Goal: Information Seeking & Learning: Find specific fact

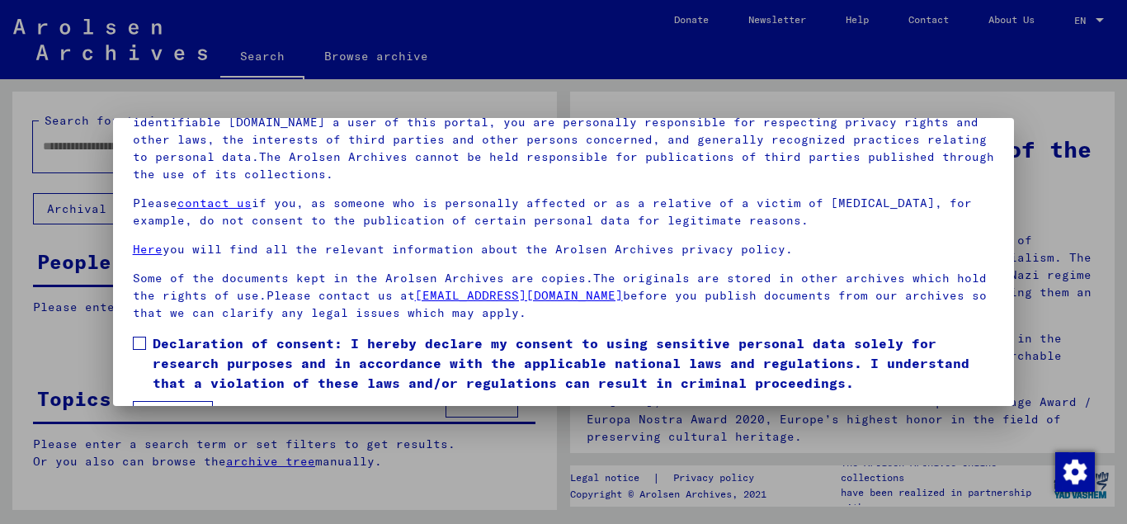
scroll to position [135, 0]
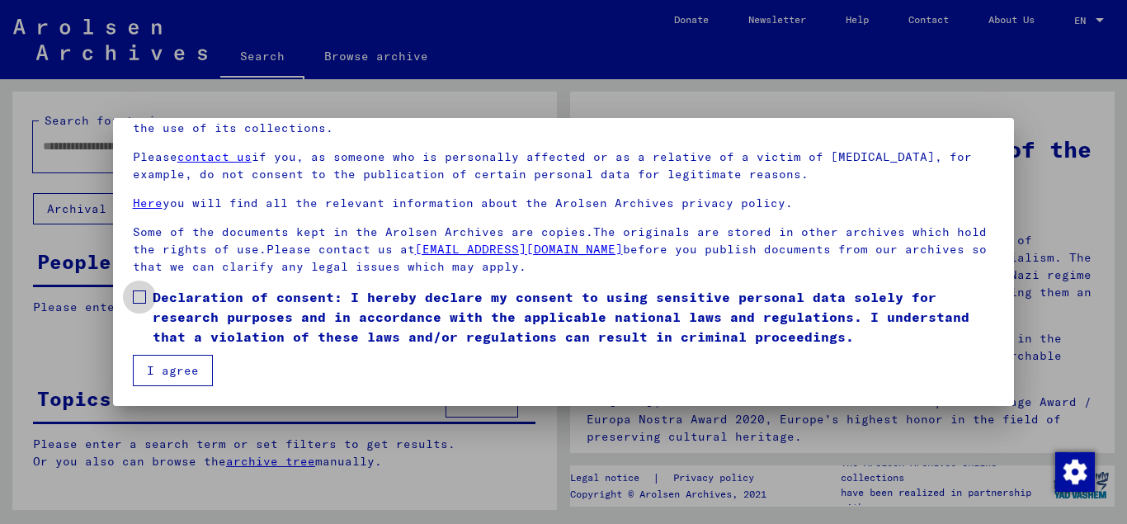
click at [138, 297] on span at bounding box center [139, 296] width 13 height 13
click at [164, 373] on button "I agree" at bounding box center [173, 370] width 80 height 31
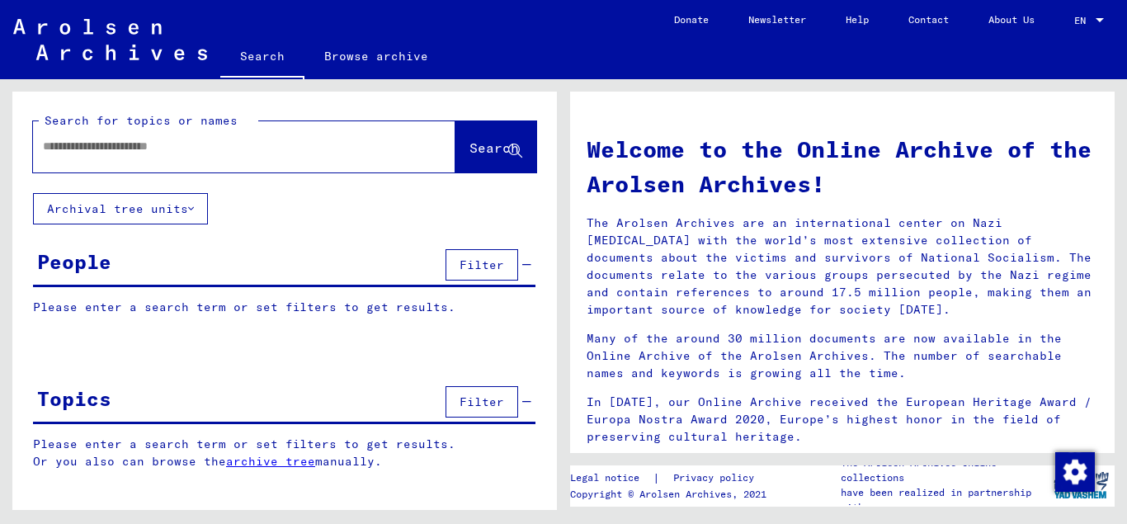
click at [100, 148] on input "text" at bounding box center [224, 146] width 363 height 17
type input "********"
click at [515, 149] on icon at bounding box center [515, 151] width 14 height 14
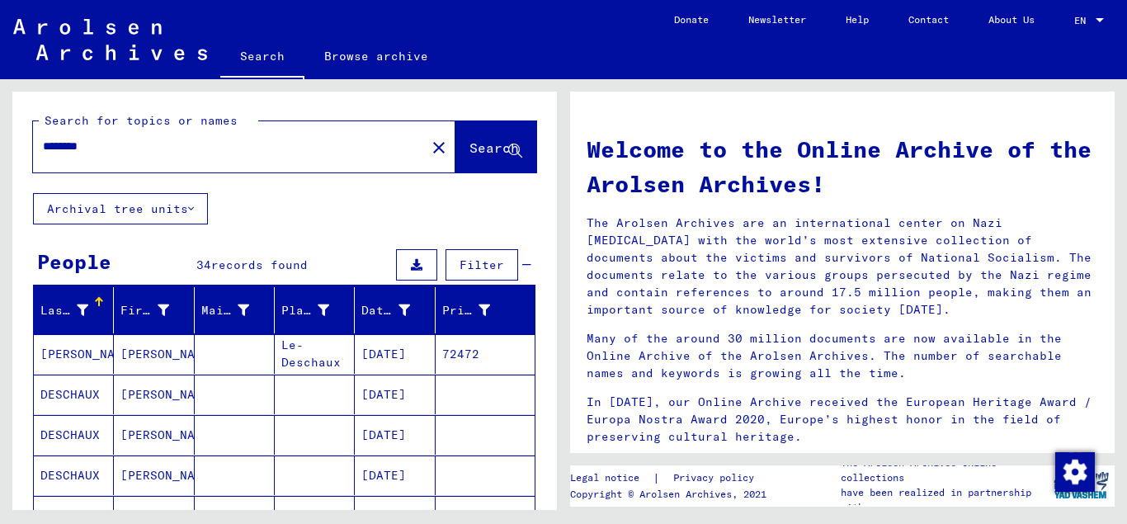
scroll to position [178, 0]
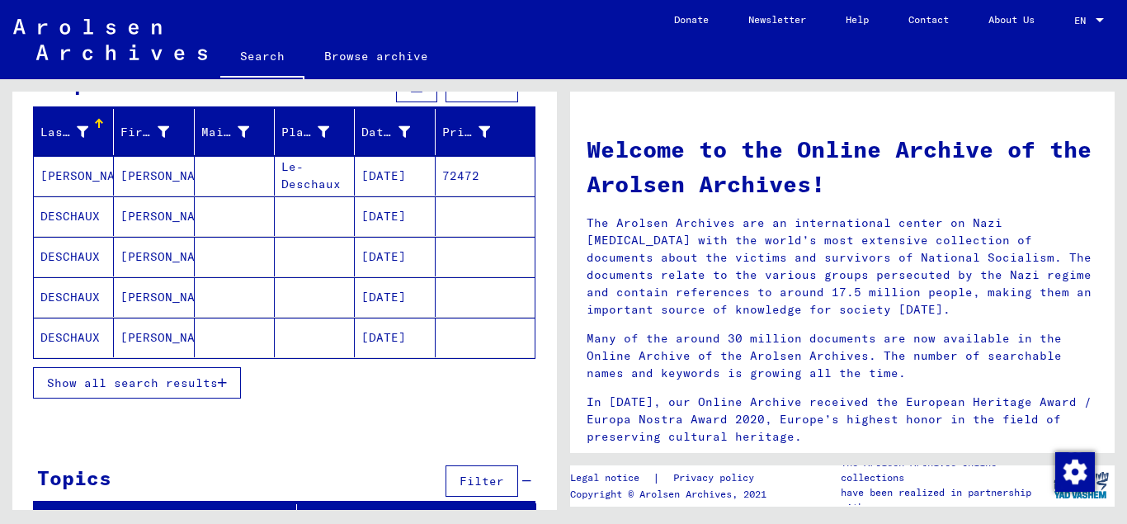
click at [151, 388] on span "Show all search results" at bounding box center [132, 382] width 171 height 15
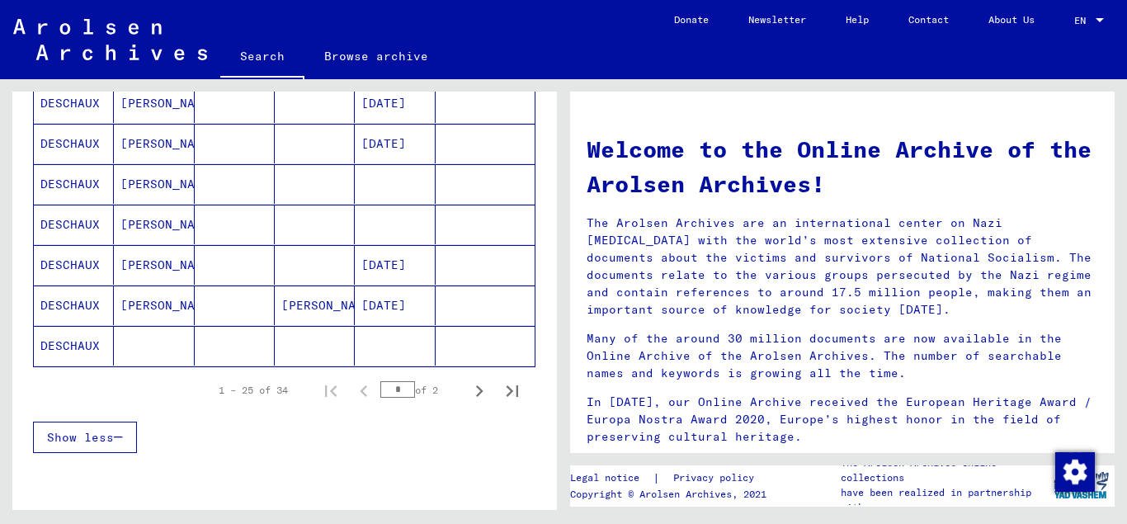
scroll to position [980, 0]
click at [480, 392] on icon "Next page" at bounding box center [479, 390] width 7 height 12
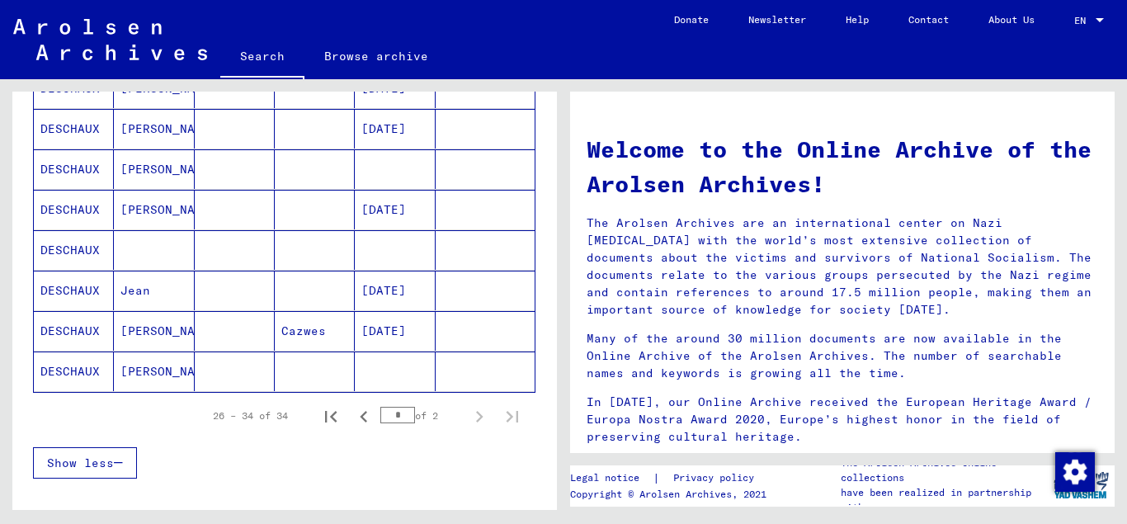
scroll to position [309, 0]
click at [359, 412] on icon "Previous page" at bounding box center [363, 414] width 23 height 23
type input "*"
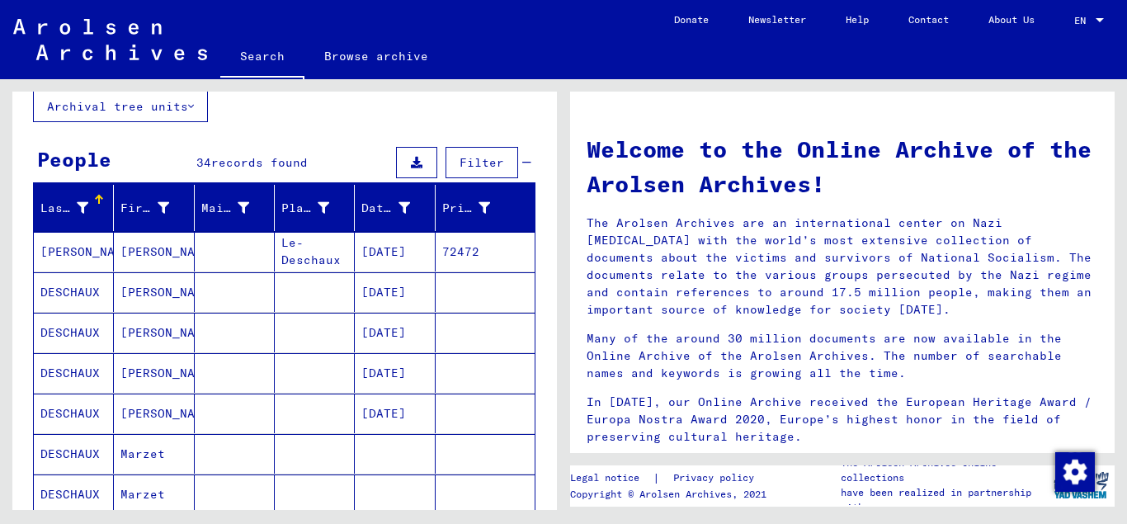
scroll to position [0, 0]
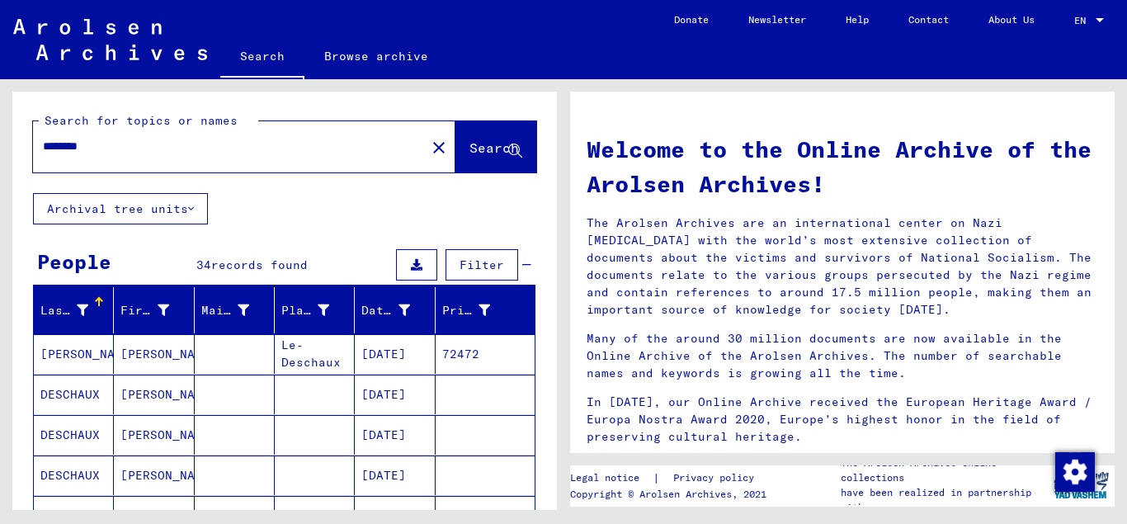
click at [269, 361] on mat-cell at bounding box center [235, 354] width 80 height 40
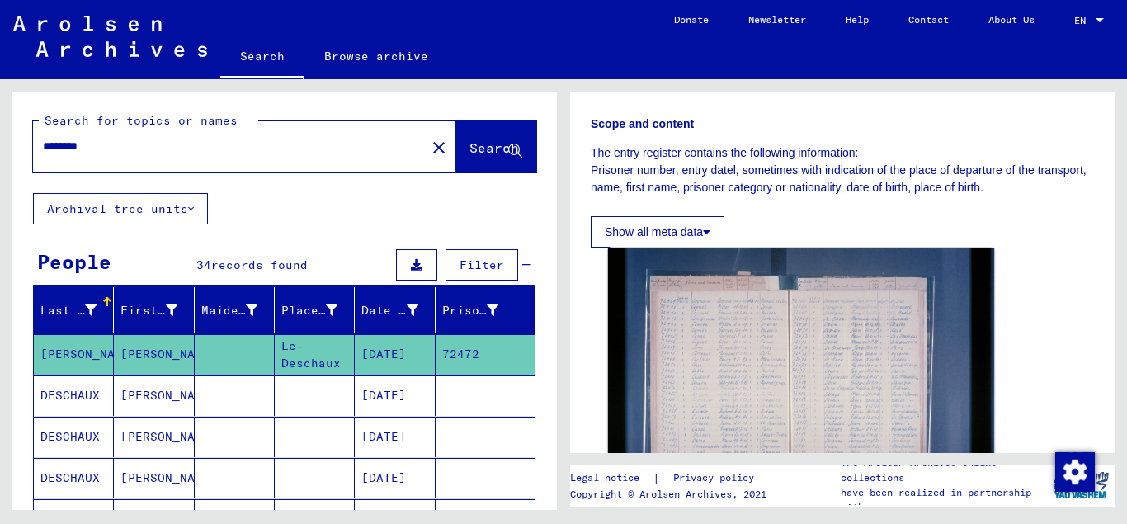
scroll to position [267, 0]
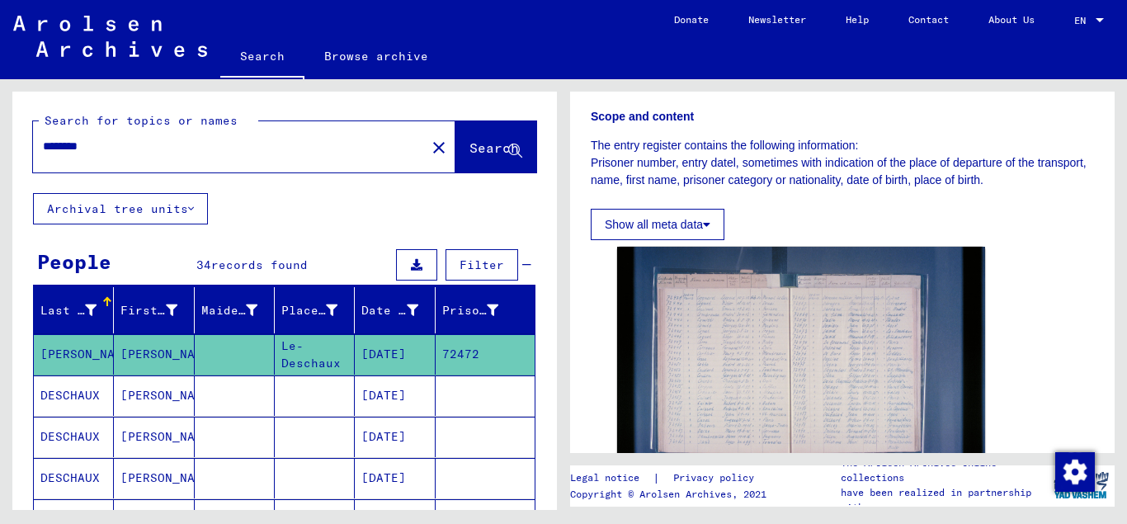
click at [336, 398] on mat-cell at bounding box center [315, 395] width 80 height 40
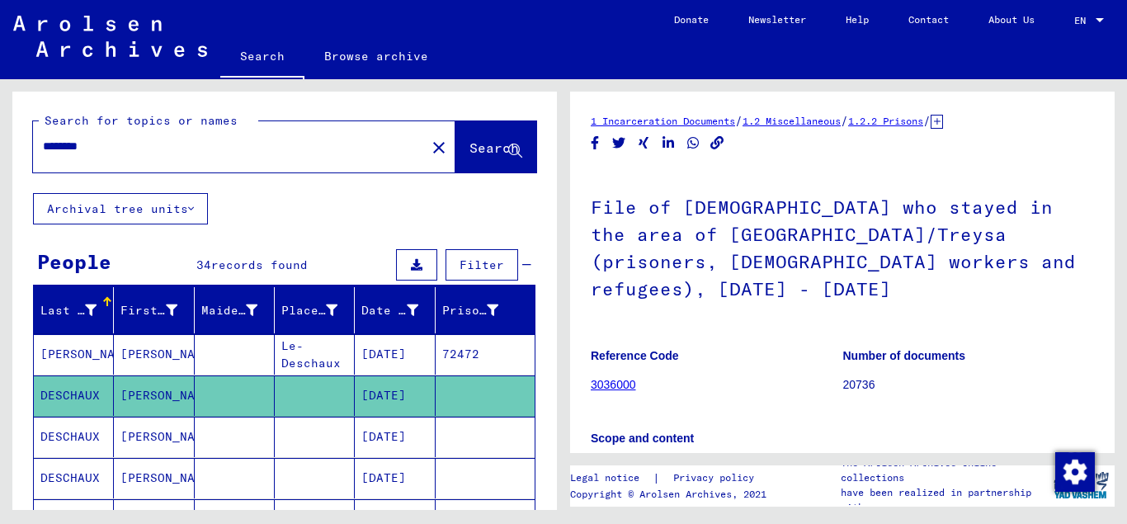
click at [334, 431] on mat-cell at bounding box center [315, 437] width 80 height 40
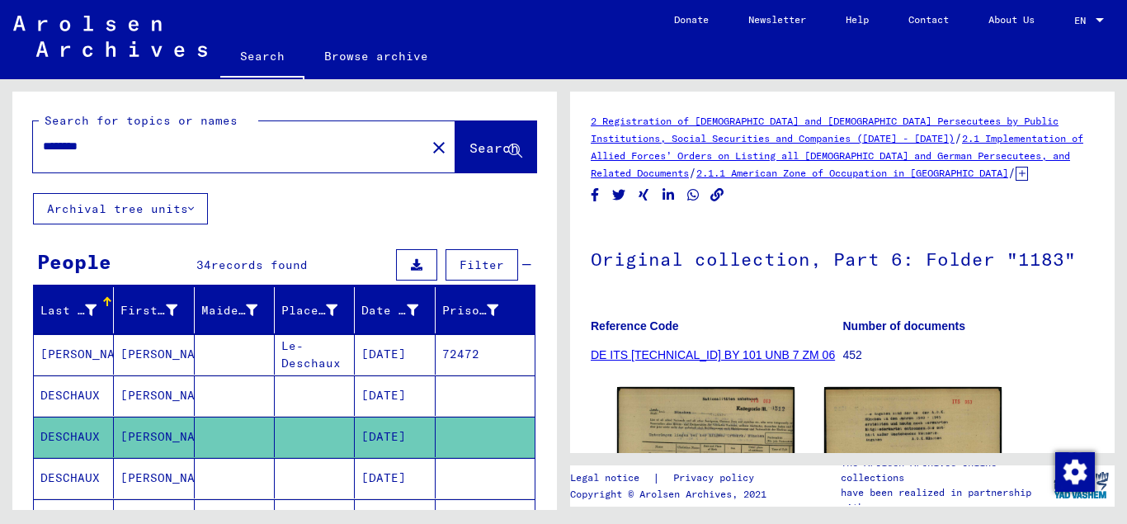
scroll to position [89, 0]
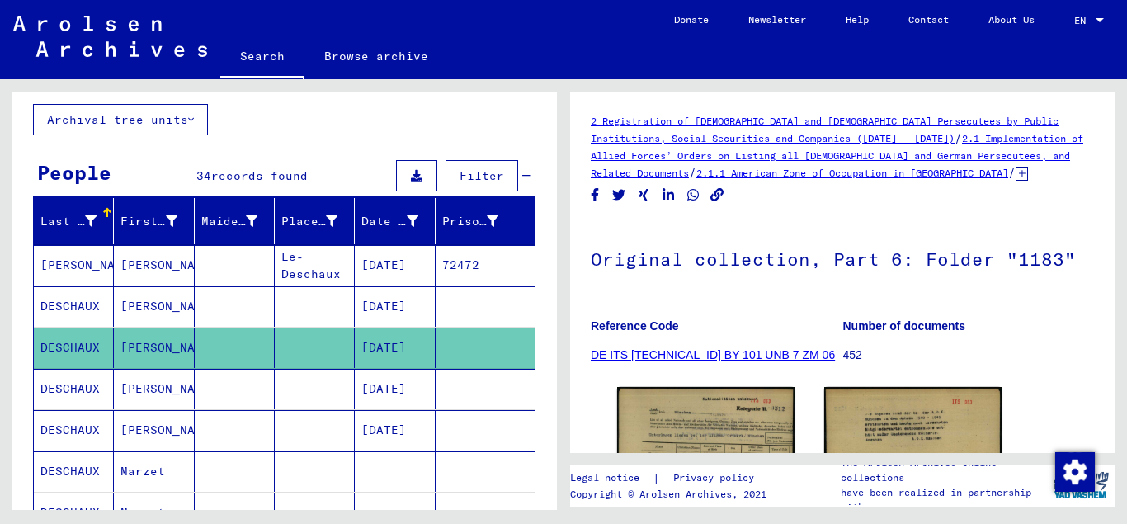
click at [388, 394] on mat-cell "[DATE]" at bounding box center [395, 389] width 80 height 40
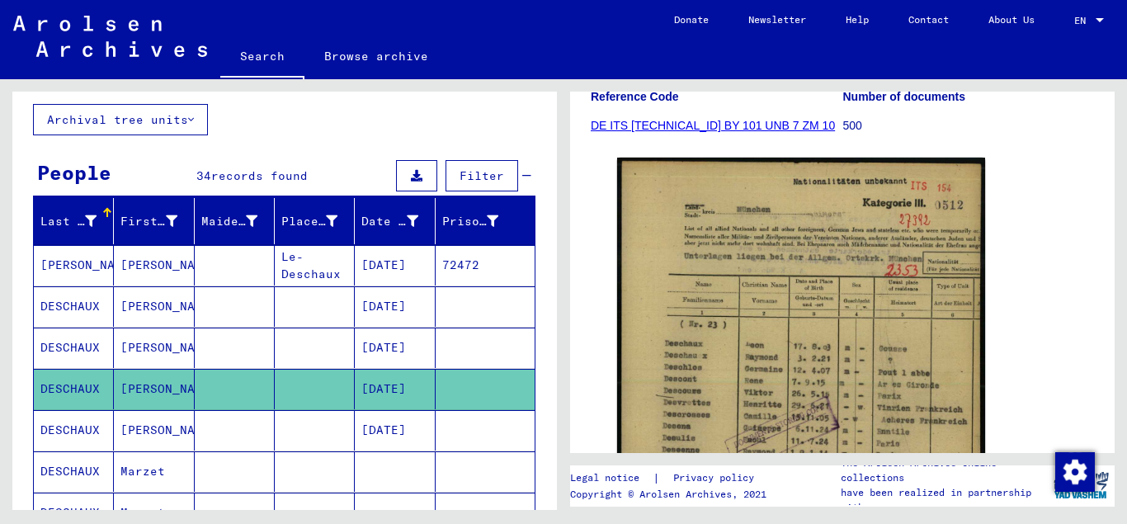
scroll to position [267, 0]
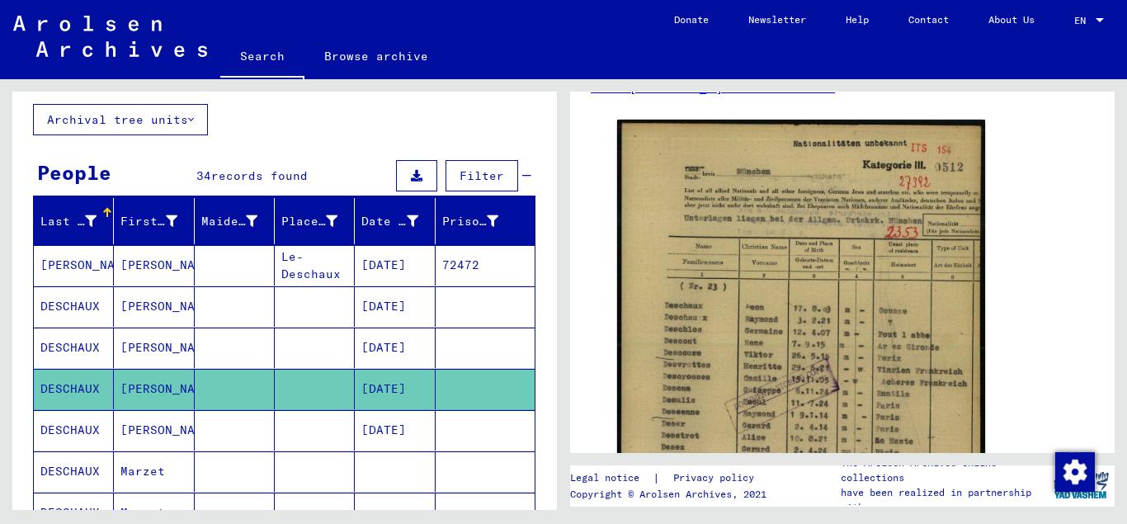
click at [284, 431] on mat-cell at bounding box center [315, 430] width 80 height 40
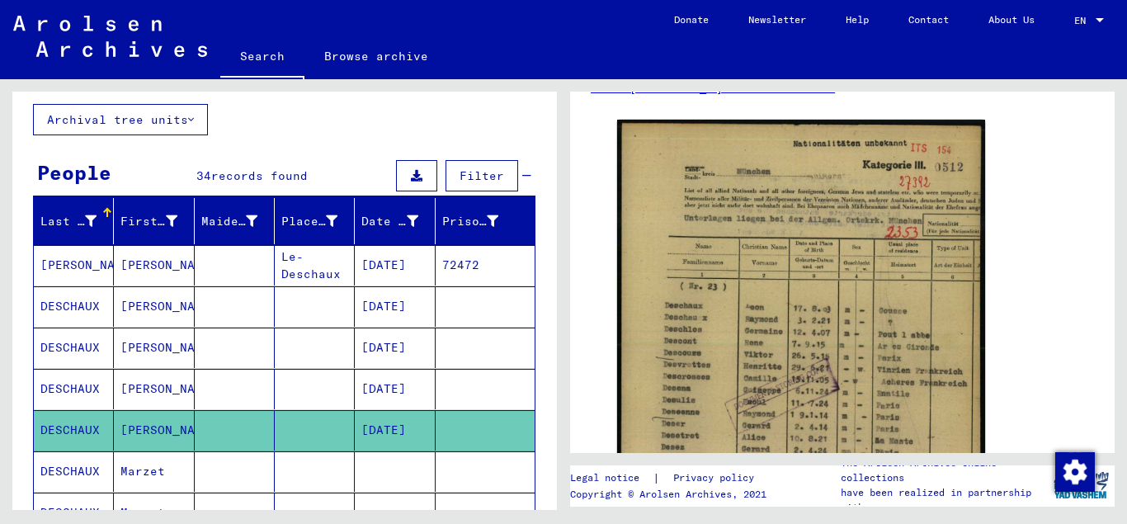
click at [366, 471] on mat-cell at bounding box center [395, 471] width 80 height 40
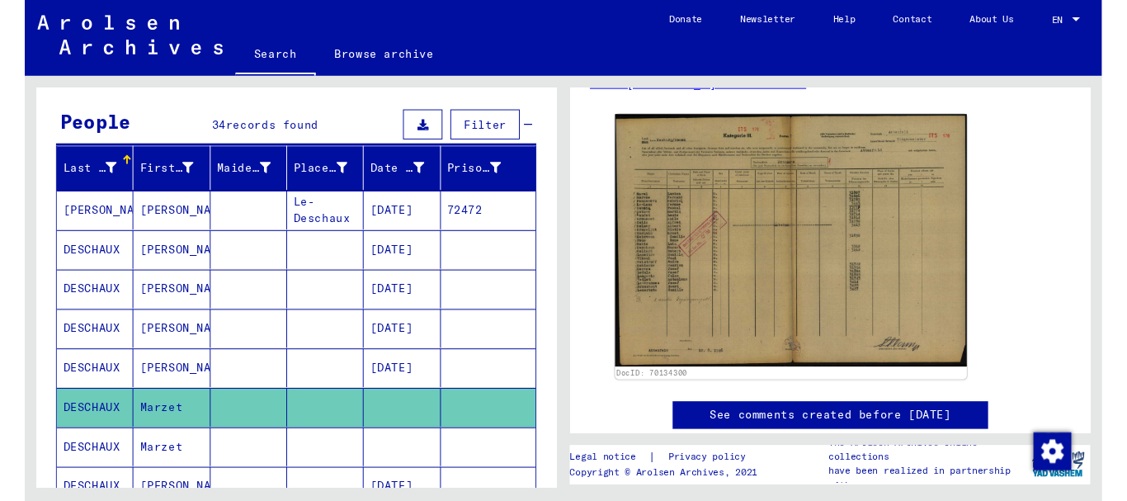
scroll to position [267, 0]
